Goal: Task Accomplishment & Management: Complete application form

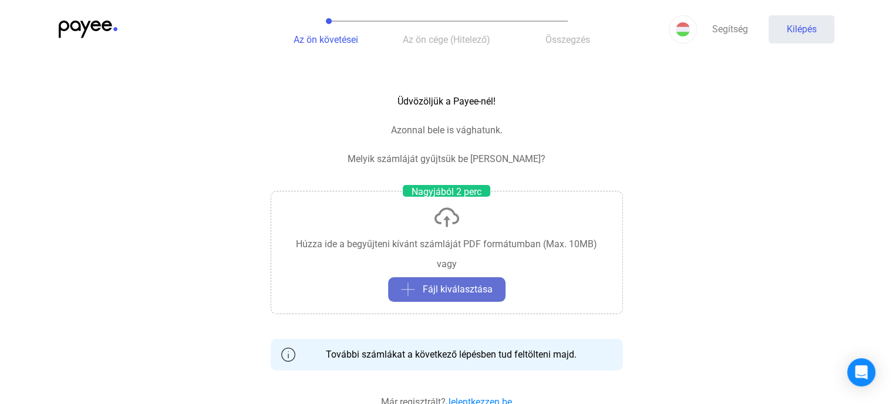
click at [449, 286] on font "Fájl kiválasztása" at bounding box center [458, 289] width 70 height 11
click at [468, 278] on button "Fájl kiválasztása" at bounding box center [446, 289] width 117 height 25
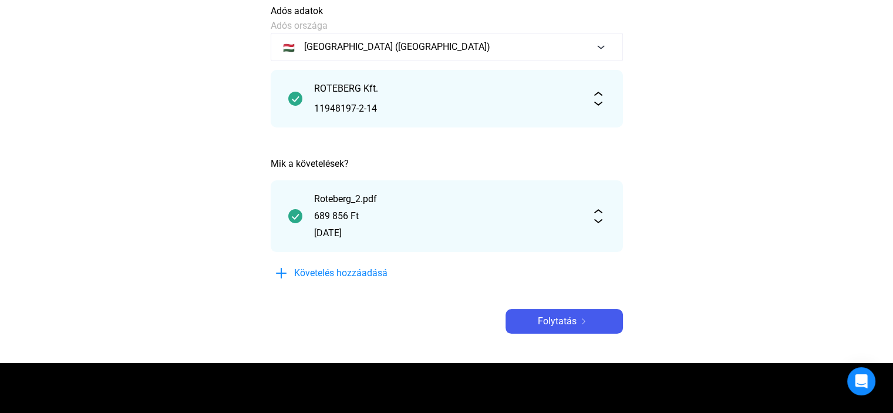
scroll to position [117, 0]
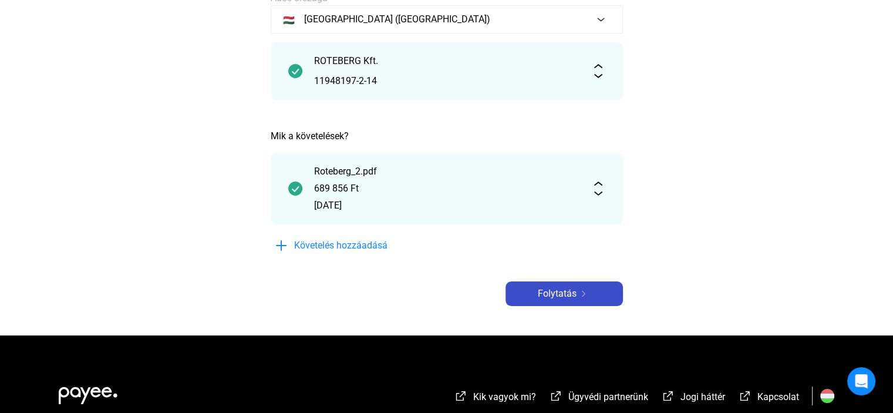
click at [593, 290] on div "Folytatás" at bounding box center [564, 294] width 110 height 14
